Goal: Information Seeking & Learning: Learn about a topic

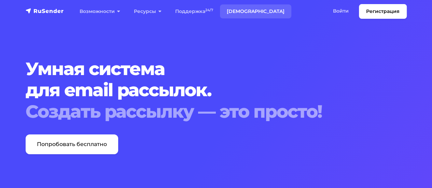
click at [240, 13] on link "[DEMOGRAPHIC_DATA]" at bounding box center [255, 11] width 71 height 14
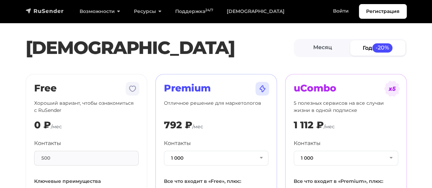
click at [37, 9] on img "navbar" at bounding box center [45, 11] width 38 height 7
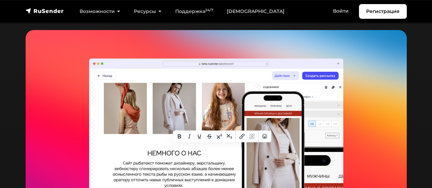
scroll to position [1263, 0]
